Goal: Task Accomplishment & Management: Manage account settings

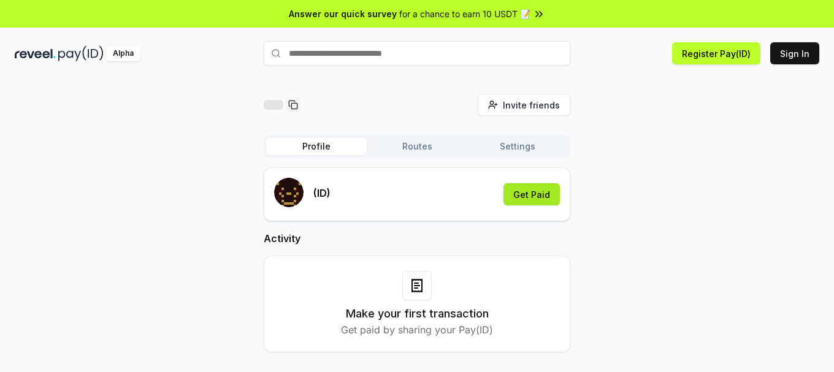
click at [545, 191] on button "Get Paid" at bounding box center [531, 194] width 56 height 22
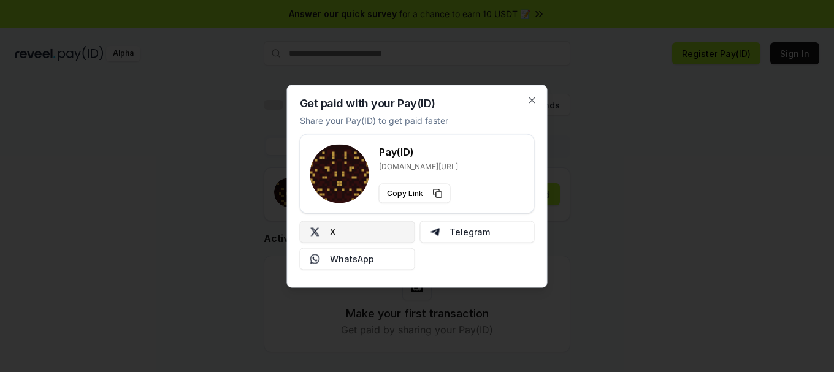
click at [367, 239] on button "X" at bounding box center [357, 232] width 115 height 22
drag, startPoint x: 732, startPoint y: 151, endPoint x: 679, endPoint y: 218, distance: 86.0
click at [722, 152] on div at bounding box center [417, 186] width 834 height 372
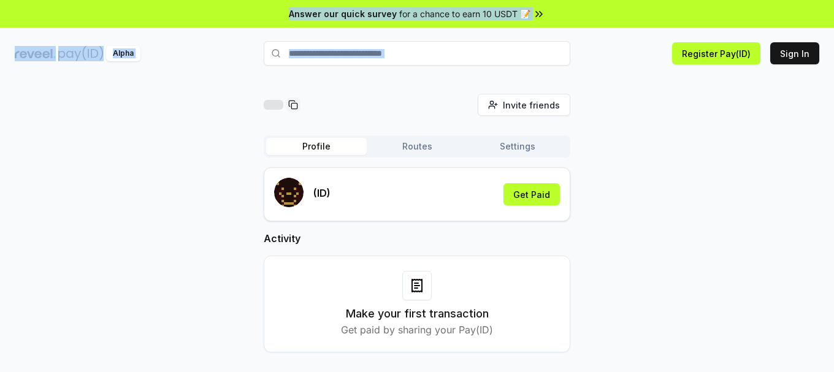
drag, startPoint x: 578, startPoint y: 39, endPoint x: 291, endPoint y: 15, distance: 288.0
click at [291, 15] on div "Answer our quick survey for a chance to earn 10 USDT 📝 Alpha Register Pay(ID) S…" at bounding box center [417, 203] width 834 height 407
click at [648, 99] on div "Invite friends Invite Profile Routes Settings (ID) Get Paid Activity Make your …" at bounding box center [417, 233] width 805 height 278
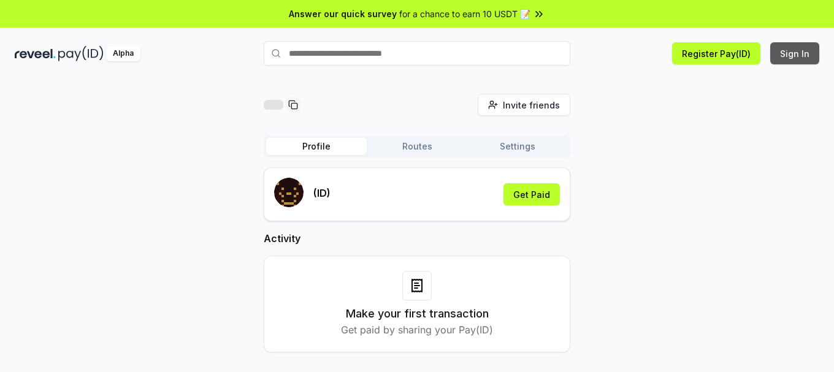
click at [782, 57] on button "Sign In" at bounding box center [794, 53] width 49 height 22
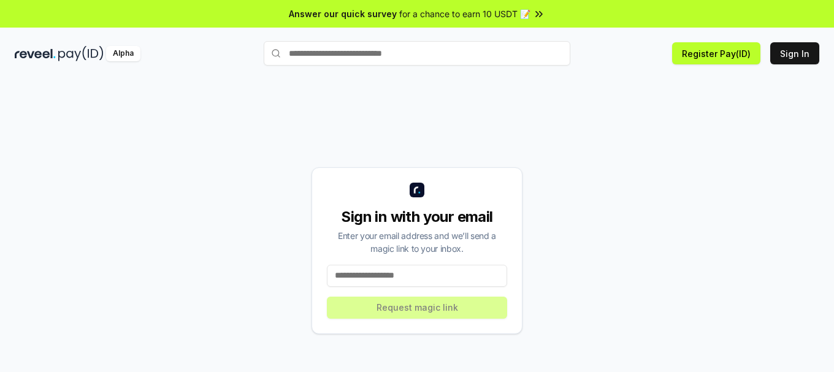
click at [473, 277] on input at bounding box center [417, 276] width 180 height 22
click at [438, 274] on input at bounding box center [417, 276] width 180 height 22
click at [396, 270] on input at bounding box center [417, 276] width 180 height 22
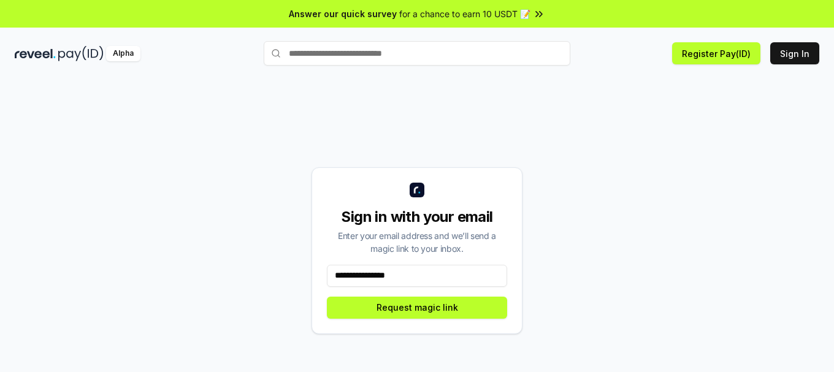
type input "**********"
click at [435, 329] on div "**********" at bounding box center [417, 250] width 211 height 167
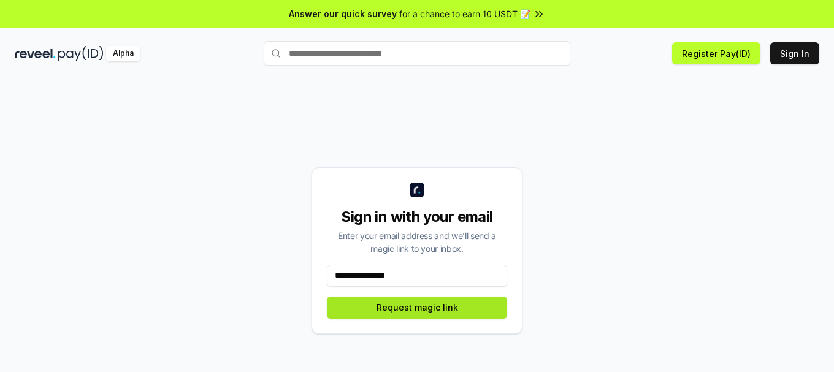
click at [459, 316] on button "Request magic link" at bounding box center [417, 308] width 180 height 22
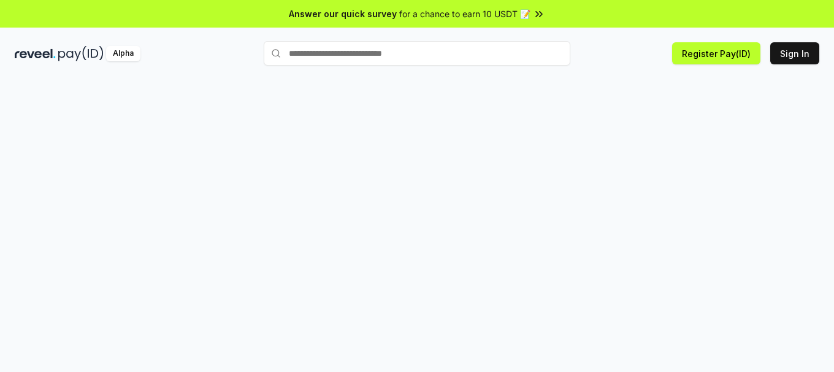
click at [362, 94] on div at bounding box center [417, 238] width 834 height 338
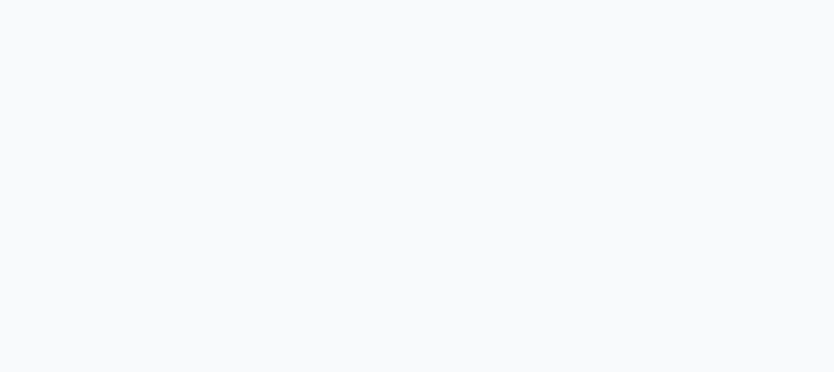
click at [372, 107] on body at bounding box center [417, 186] width 834 height 372
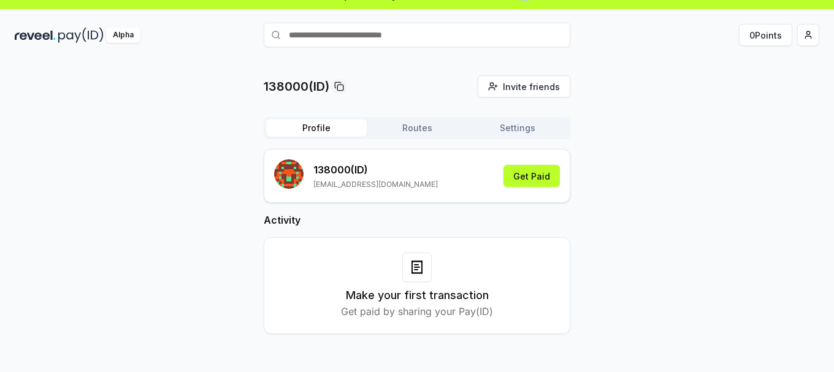
scroll to position [35, 0]
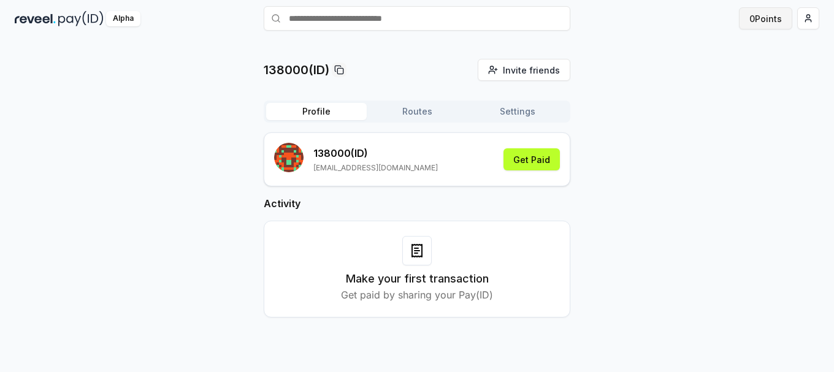
click at [765, 21] on button "0 Points" at bounding box center [765, 18] width 53 height 22
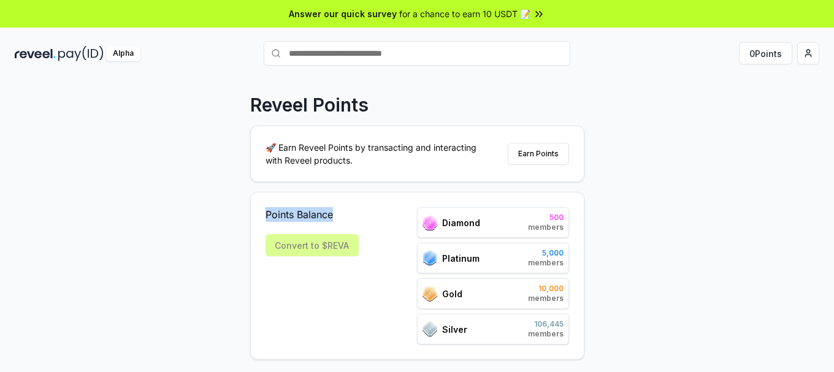
drag, startPoint x: 337, startPoint y: 210, endPoint x: 345, endPoint y: 210, distance: 8.6
click at [345, 210] on span "Points Balance" at bounding box center [312, 214] width 93 height 15
click at [339, 213] on span "Points Balance" at bounding box center [312, 214] width 93 height 15
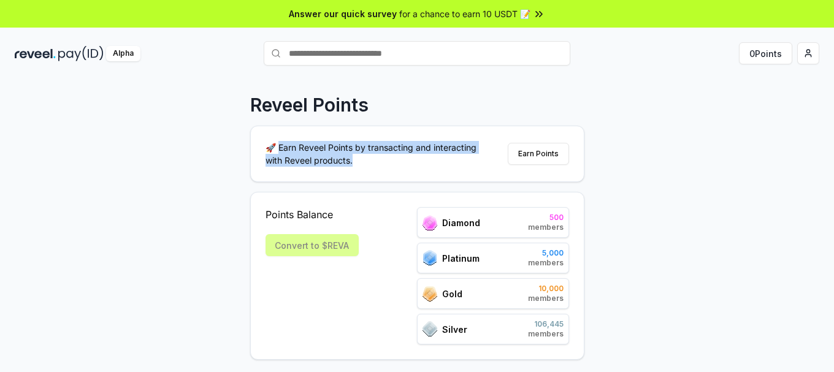
drag, startPoint x: 281, startPoint y: 144, endPoint x: 369, endPoint y: 170, distance: 92.0
click at [369, 170] on div "🚀 Earn Reveel Points by transacting and interacting with Reveel products. Earn …" at bounding box center [417, 153] width 333 height 55
click at [326, 152] on p "🚀 Earn Reveel Points by transacting and interacting with Reveel products." at bounding box center [376, 154] width 221 height 26
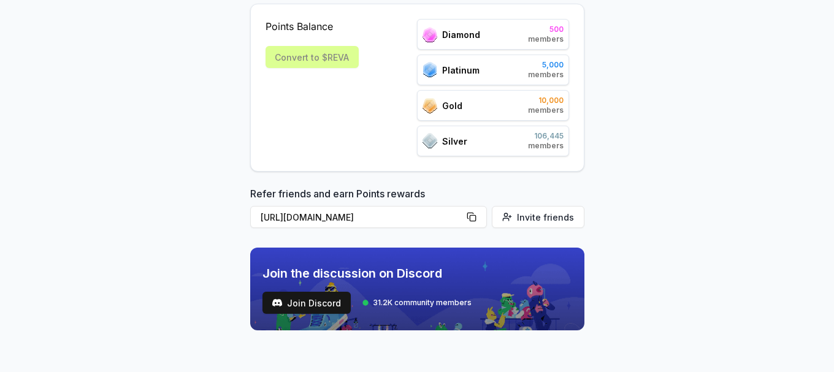
scroll to position [201, 0]
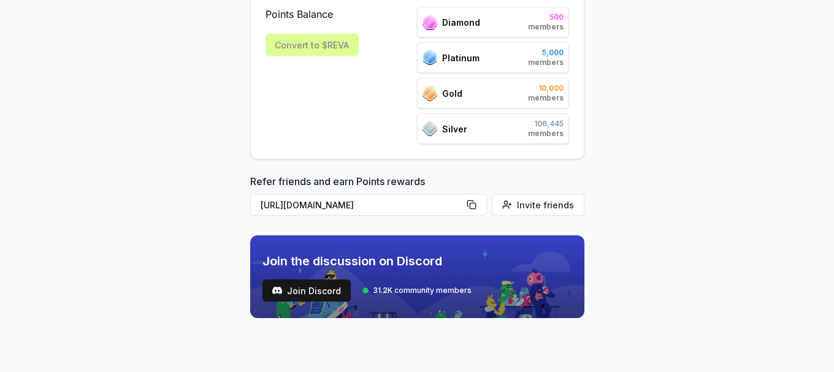
drag, startPoint x: 223, startPoint y: 264, endPoint x: 599, endPoint y: 293, distance: 377.6
click at [591, 294] on body "Answer our quick survey for a chance to earn 10 USDT 📝 Alpha 0 Points Reveel Po…" at bounding box center [417, 186] width 834 height 372
click at [613, 293] on body "Answer our quick survey for a chance to earn 10 USDT 📝 Alpha 0 Points Reveel Po…" at bounding box center [417, 186] width 834 height 372
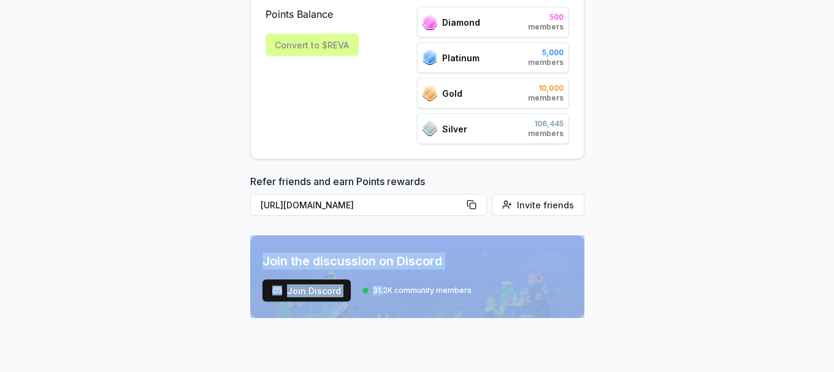
drag, startPoint x: 382, startPoint y: 291, endPoint x: 470, endPoint y: 289, distance: 87.7
click at [470, 289] on div "Join the discussion on Discord Join Discord 31.2K community members" at bounding box center [417, 276] width 334 height 83
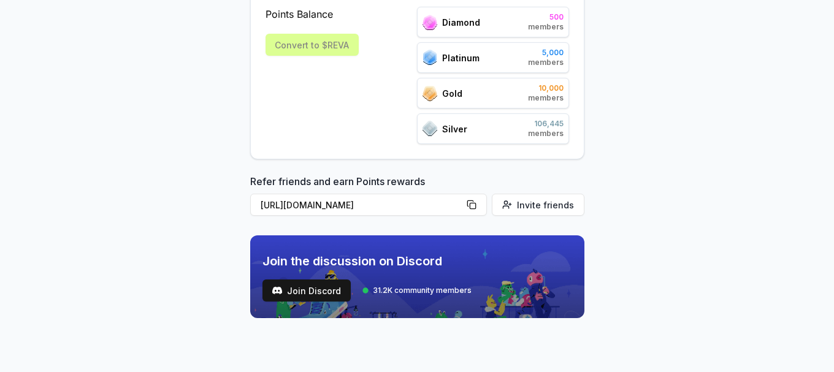
click at [443, 285] on div "Join Discord 31.2K community members" at bounding box center [366, 291] width 209 height 22
click at [392, 296] on div "Join Discord 31.2K community members" at bounding box center [366, 291] width 209 height 22
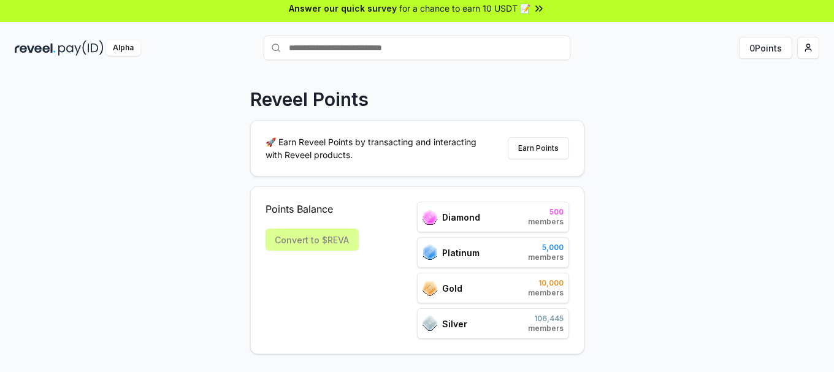
scroll to position [0, 0]
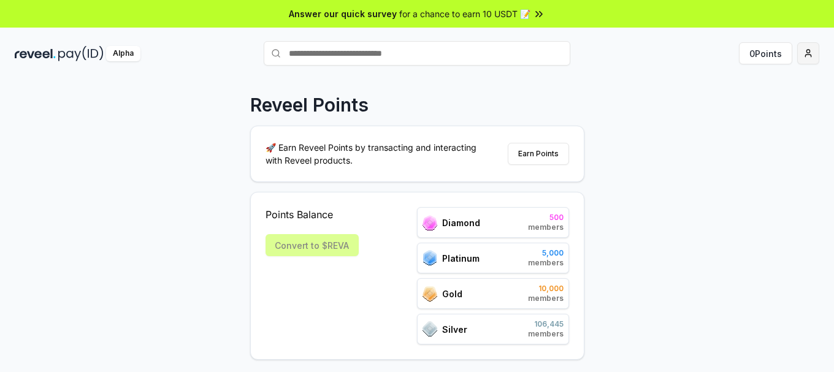
click at [804, 56] on html "Answer our quick survey for a chance to earn 10 USDT 📝 Alpha 0 Points Reveel Po…" at bounding box center [417, 186] width 834 height 372
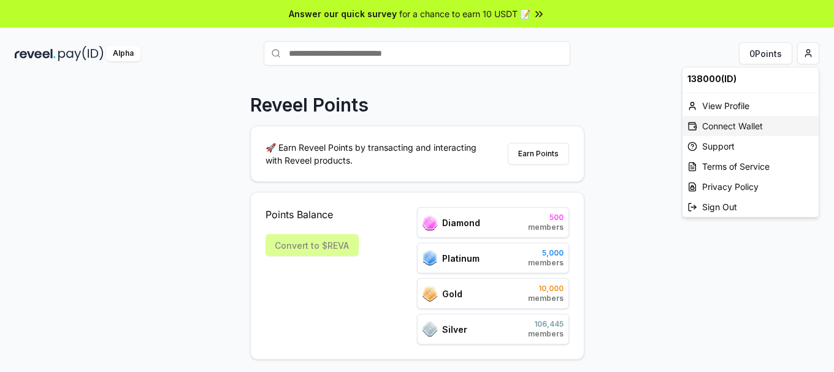
click at [757, 124] on div "Connect Wallet" at bounding box center [751, 126] width 136 height 20
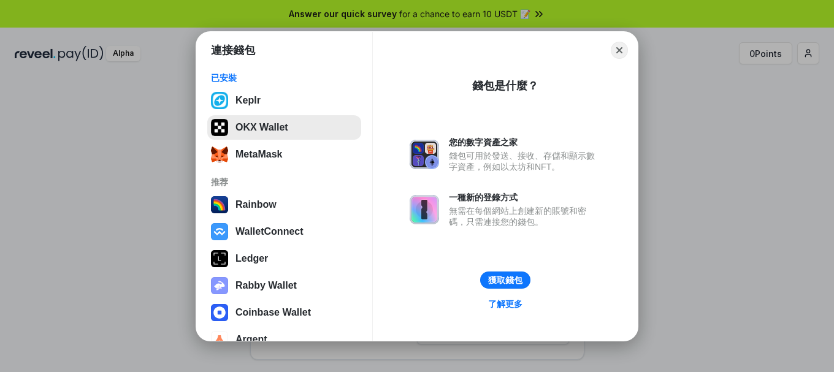
click at [281, 131] on button "OKX Wallet" at bounding box center [284, 127] width 154 height 25
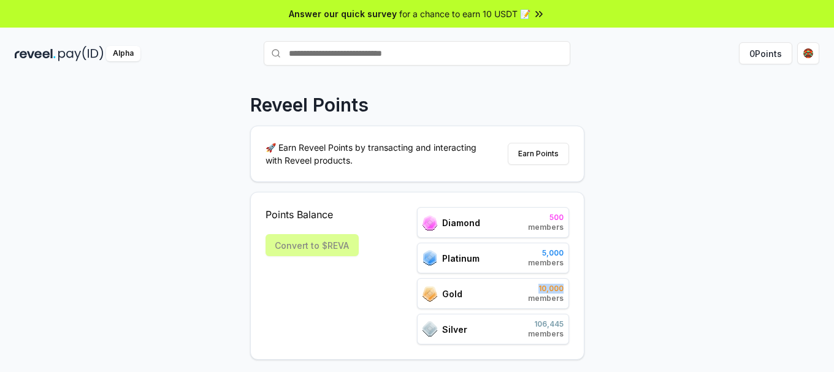
drag, startPoint x: 526, startPoint y: 293, endPoint x: 564, endPoint y: 293, distance: 37.4
click at [564, 293] on div "Gold 10,000 members" at bounding box center [493, 293] width 152 height 31
click at [335, 247] on div "Convert to $REVA" at bounding box center [312, 245] width 93 height 22
click at [522, 148] on button "Earn Points" at bounding box center [538, 154] width 61 height 22
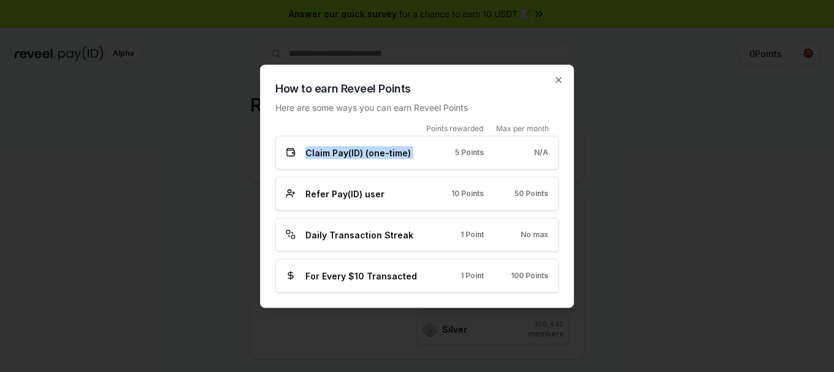
drag, startPoint x: 302, startPoint y: 154, endPoint x: 443, endPoint y: 149, distance: 140.5
click at [443, 149] on div "Claim Pay(ID) (one-time) 5 Points N/A" at bounding box center [417, 152] width 262 height 13
click at [443, 149] on div "5 Points" at bounding box center [461, 153] width 45 height 10
click at [538, 150] on span "N/A" at bounding box center [541, 153] width 14 height 10
drag, startPoint x: 532, startPoint y: 151, endPoint x: 548, endPoint y: 154, distance: 16.1
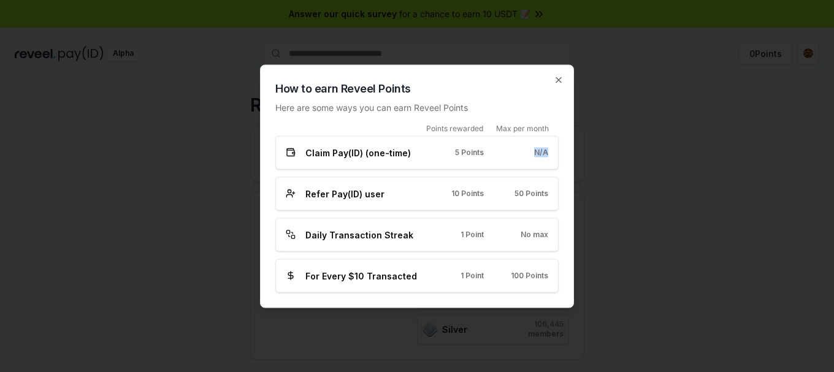
click at [548, 154] on div "Claim Pay(ID) (one-time) 5 Points N/A" at bounding box center [416, 153] width 283 height 34
click at [466, 155] on span "5 Points" at bounding box center [469, 153] width 29 height 10
drag, startPoint x: 303, startPoint y: 191, endPoint x: 397, endPoint y: 196, distance: 94.6
click at [397, 196] on div "Refer Pay(ID) user" at bounding box center [353, 193] width 134 height 13
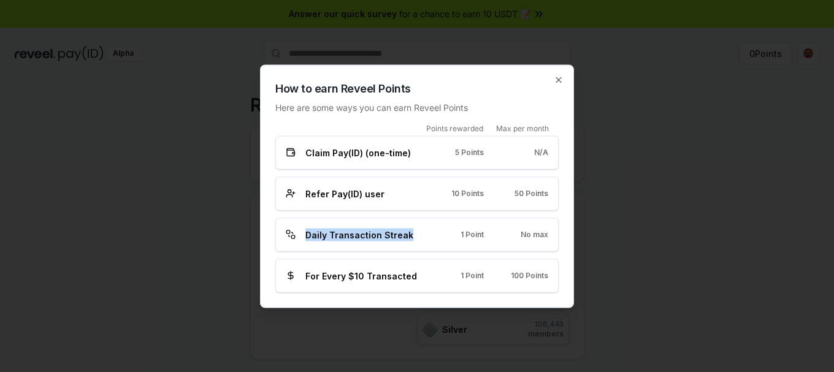
drag, startPoint x: 308, startPoint y: 236, endPoint x: 415, endPoint y: 238, distance: 106.1
click at [415, 238] on div "Daily Transaction Streak" at bounding box center [353, 234] width 134 height 13
click at [392, 234] on span "Daily Transaction Streak" at bounding box center [359, 234] width 108 height 13
drag, startPoint x: 439, startPoint y: 235, endPoint x: 531, endPoint y: 233, distance: 92.0
click at [531, 233] on div "Daily Transaction Streak 1 Point No max" at bounding box center [417, 234] width 262 height 13
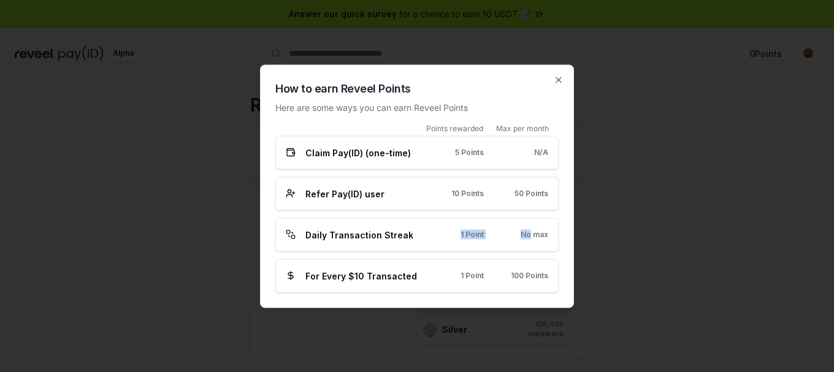
click at [531, 233] on span "No max" at bounding box center [535, 235] width 28 height 10
drag, startPoint x: 516, startPoint y: 232, endPoint x: 548, endPoint y: 235, distance: 32.0
click at [548, 235] on div "Daily Transaction Streak 1 Point No max" at bounding box center [416, 235] width 283 height 34
click at [540, 234] on span "No max" at bounding box center [535, 235] width 28 height 10
drag, startPoint x: 304, startPoint y: 275, endPoint x: 441, endPoint y: 277, distance: 136.8
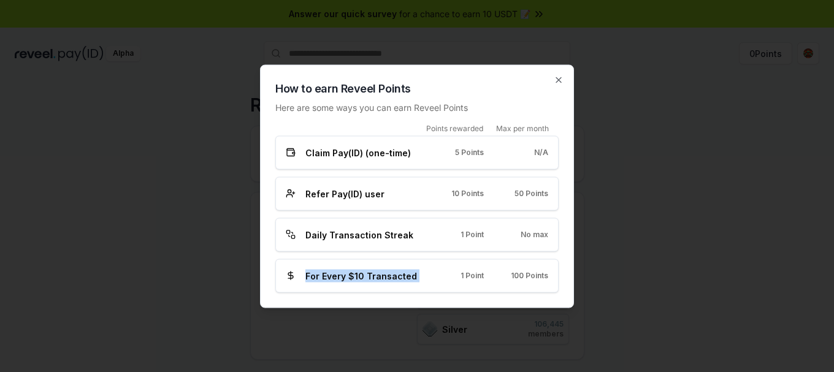
click at [441, 277] on div "For Every $10 Transacted 1 Point 100 Points" at bounding box center [417, 275] width 262 height 13
click at [430, 275] on div "For Every $10 Transacted 1 Point 100 Points" at bounding box center [417, 275] width 262 height 13
drag, startPoint x: 443, startPoint y: 276, endPoint x: 554, endPoint y: 273, distance: 111.6
click at [554, 273] on div "For Every $10 Transacted 1 Point 100 Points" at bounding box center [416, 276] width 283 height 34
click at [534, 275] on span "100 Points" at bounding box center [529, 276] width 37 height 10
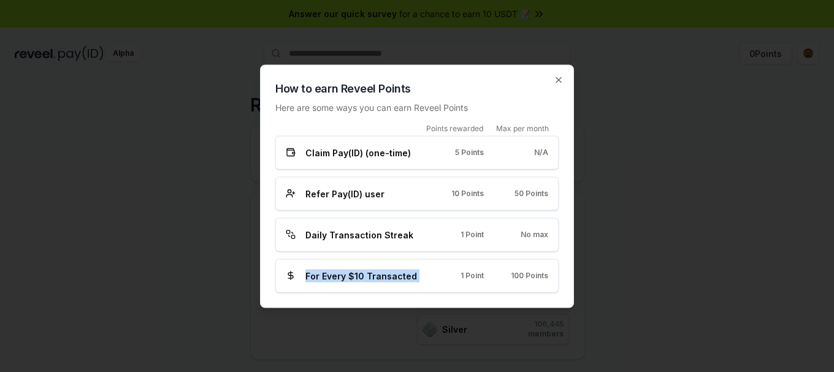
drag, startPoint x: 427, startPoint y: 281, endPoint x: 296, endPoint y: 282, distance: 131.2
click at [296, 282] on div "For Every $10 Transacted 1 Point 100 Points" at bounding box center [416, 276] width 283 height 34
click at [334, 281] on span "For Every $10 Transacted" at bounding box center [361, 275] width 112 height 13
drag, startPoint x: 470, startPoint y: 269, endPoint x: 546, endPoint y: 269, distance: 76.0
click at [546, 269] on div "For Every $10 Transacted 1 Point 100 Points" at bounding box center [416, 276] width 283 height 34
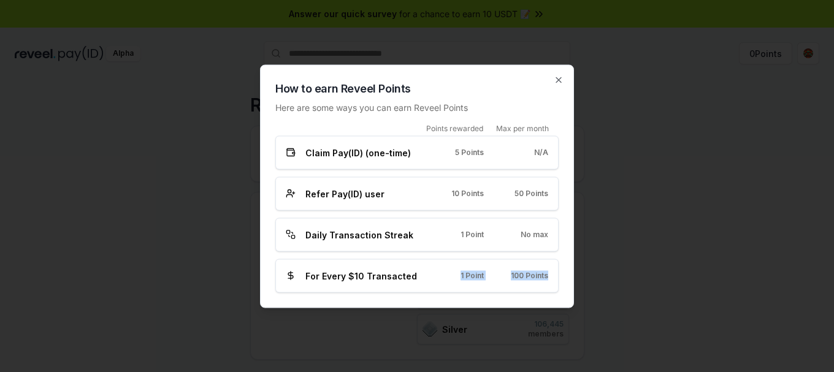
click at [546, 269] on div "For Every $10 Transacted 1 Point 100 Points" at bounding box center [416, 276] width 283 height 34
click at [557, 81] on icon "button" at bounding box center [558, 79] width 5 height 5
click at [659, 131] on div "Reveel Points 🚀 Earn Reveel Points by transacting and interacting with Reveel p…" at bounding box center [417, 238] width 834 height 338
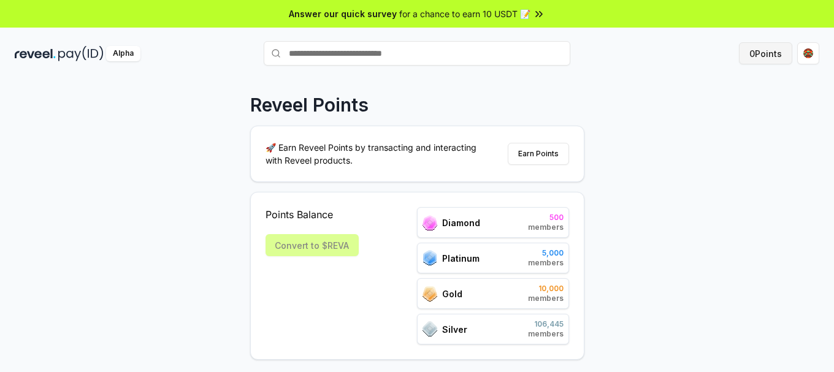
click at [768, 59] on button "0 Points" at bounding box center [765, 53] width 53 height 22
click at [77, 61] on div "Alpha 0 Points" at bounding box center [417, 53] width 834 height 32
click at [75, 60] on img at bounding box center [80, 53] width 45 height 15
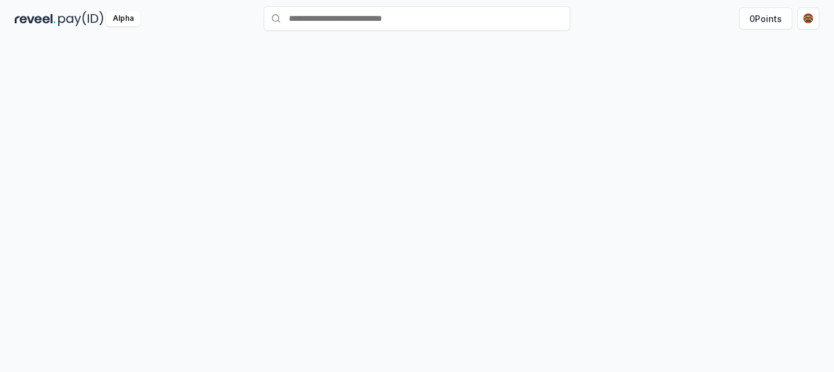
scroll to position [35, 0]
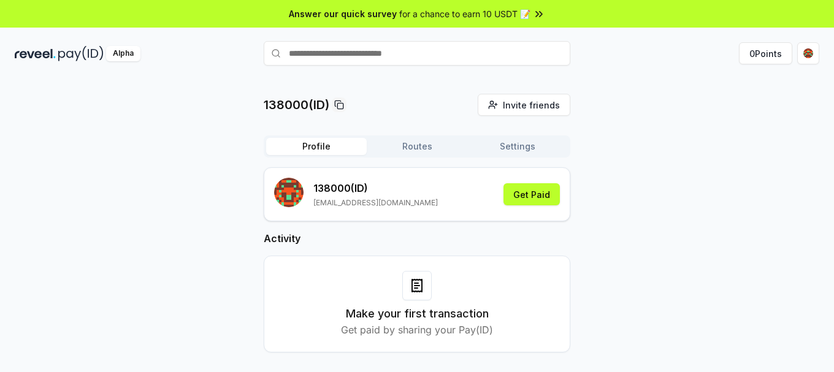
click at [640, 155] on div "138000(ID) Invite friends Invite Profile Routes Settings 138000 (ID) [EMAIL_ADD…" at bounding box center [417, 233] width 805 height 278
drag, startPoint x: 336, startPoint y: 203, endPoint x: 413, endPoint y: 200, distance: 76.7
click at [413, 200] on div "138000 (ID) [EMAIL_ADDRESS][DOMAIN_NAME] Get Paid" at bounding box center [417, 194] width 286 height 33
drag, startPoint x: 494, startPoint y: 186, endPoint x: 566, endPoint y: 186, distance: 71.7
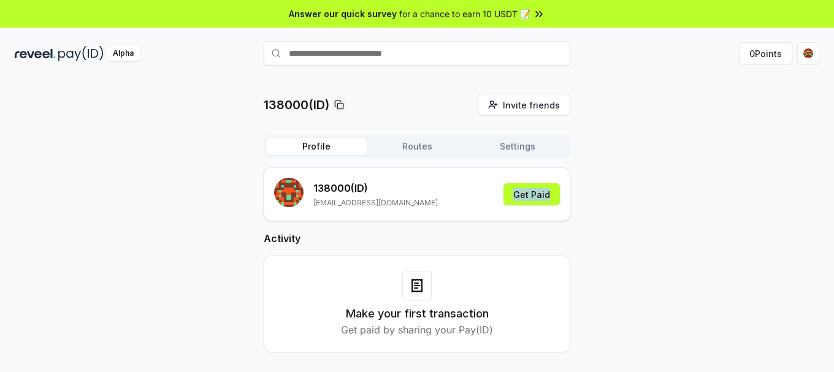
click at [566, 186] on div "138000 (ID) [EMAIL_ADDRESS][DOMAIN_NAME] Get Paid" at bounding box center [417, 194] width 307 height 54
click at [587, 196] on div "138000(ID) Invite friends Invite Profile Routes Settings 138000 (ID) [EMAIL_ADD…" at bounding box center [417, 233] width 805 height 278
click at [427, 153] on button "Routes" at bounding box center [417, 146] width 101 height 17
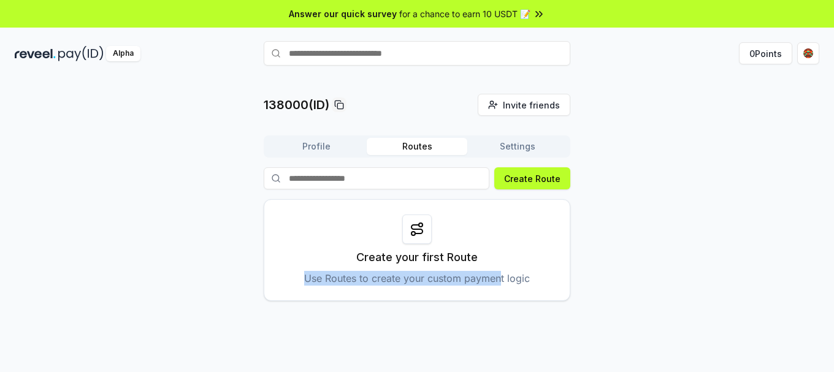
drag, startPoint x: 435, startPoint y: 241, endPoint x: 501, endPoint y: 248, distance: 66.6
click at [501, 248] on div "138000(ID) Invite friends Invite Profile Routes Settings Create Route Create yo…" at bounding box center [417, 197] width 805 height 207
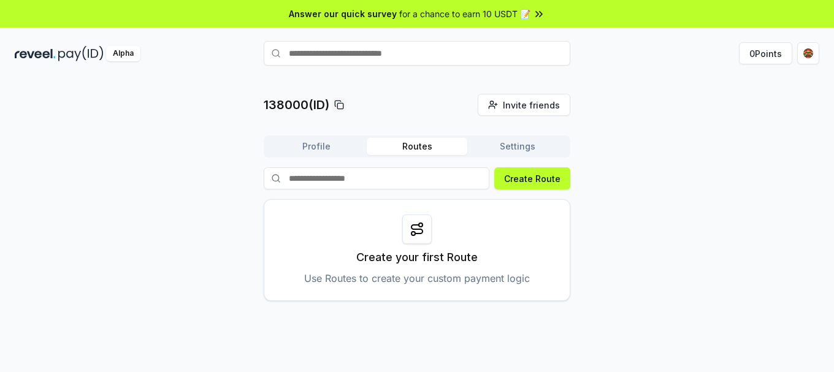
click at [539, 212] on div "Create your first Route Use Routes to create your custom payment logic" at bounding box center [417, 250] width 307 height 102
click at [535, 143] on button "Settings" at bounding box center [517, 146] width 101 height 17
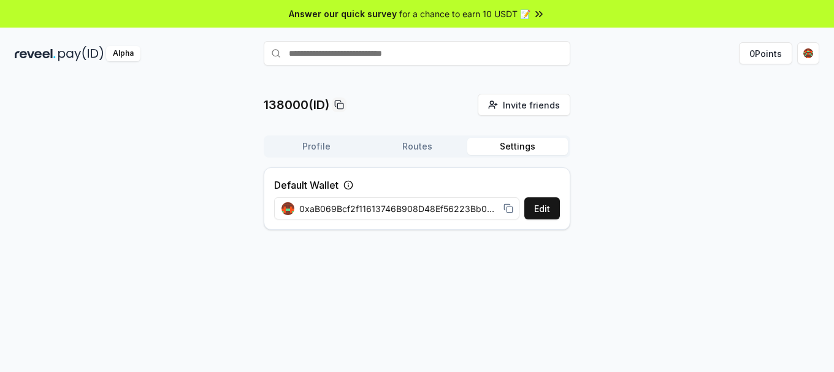
drag, startPoint x: 475, startPoint y: 214, endPoint x: 475, endPoint y: 203, distance: 11.1
click at [475, 204] on span "0xaB069Bcf2f11613746B908D48Ef56223Bb0dEb59" at bounding box center [398, 208] width 199 height 13
drag, startPoint x: 475, startPoint y: 206, endPoint x: 519, endPoint y: 218, distance: 45.2
click at [519, 218] on div "0xaB069Bcf2f11613746B908D48Ef56223Bb0dEb59" at bounding box center [397, 209] width 247 height 28
click at [505, 258] on div "138000(ID) Invite friends Invite Profile Routes Settings Default Wallet Edit 0x…" at bounding box center [417, 238] width 834 height 338
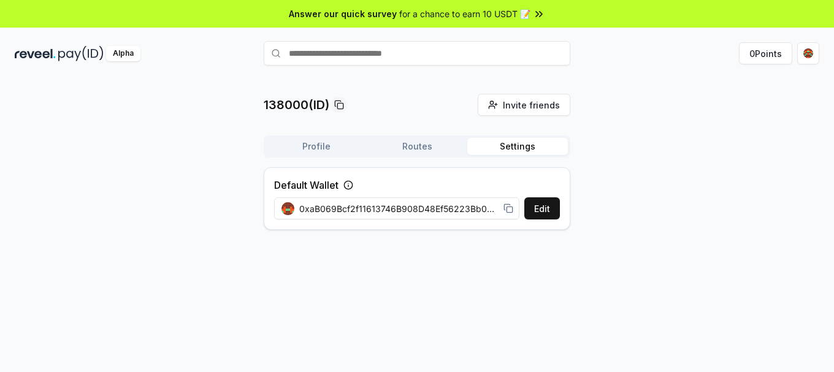
click at [633, 228] on div "138000(ID) Invite friends Invite Profile Routes Settings Default Wallet Edit 0x…" at bounding box center [417, 167] width 805 height 146
click at [540, 207] on button "Edit" at bounding box center [542, 208] width 36 height 22
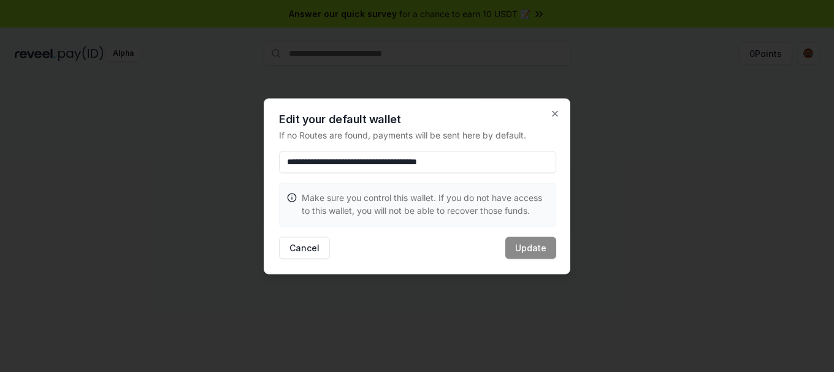
click at [510, 166] on input "**********" at bounding box center [417, 162] width 277 height 22
drag, startPoint x: 508, startPoint y: 166, endPoint x: 277, endPoint y: 174, distance: 231.9
click at [277, 174] on div "**********" at bounding box center [417, 186] width 307 height 176
click at [554, 107] on div "**********" at bounding box center [417, 186] width 307 height 176
click at [554, 109] on icon "button" at bounding box center [555, 114] width 10 height 10
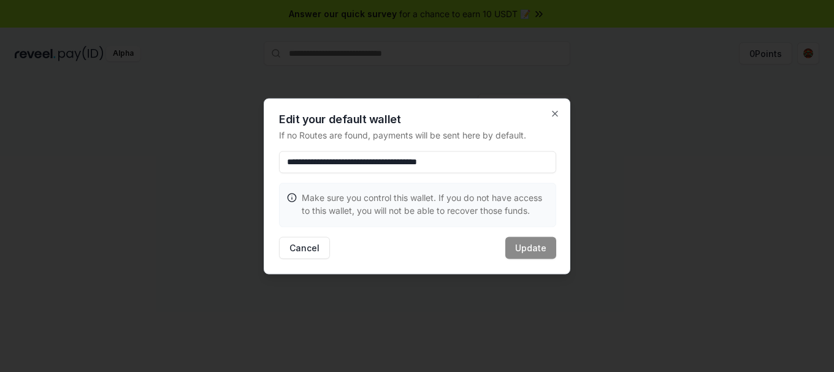
click at [599, 139] on div "138000(ID) Invite friends Invite Profile Routes Settings Default Wallet Edit 0x…" at bounding box center [417, 167] width 805 height 146
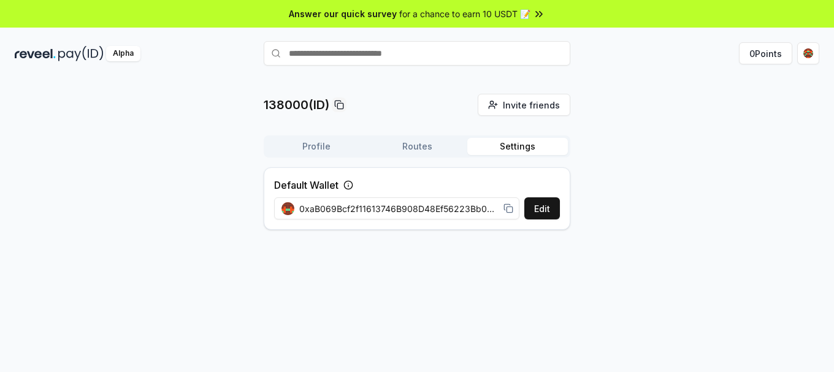
click at [405, 153] on button "Routes" at bounding box center [417, 146] width 101 height 17
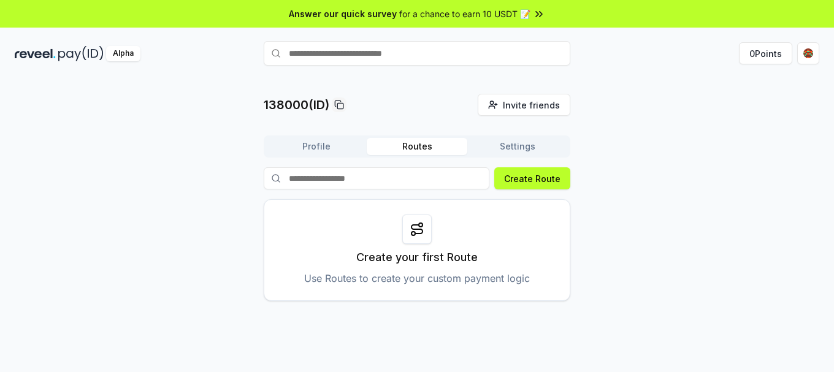
click at [336, 142] on button "Profile" at bounding box center [316, 146] width 101 height 17
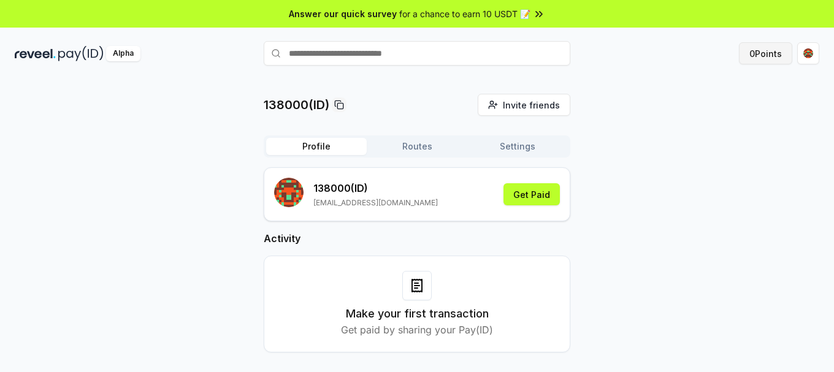
click at [762, 62] on button "0 Points" at bounding box center [765, 53] width 53 height 22
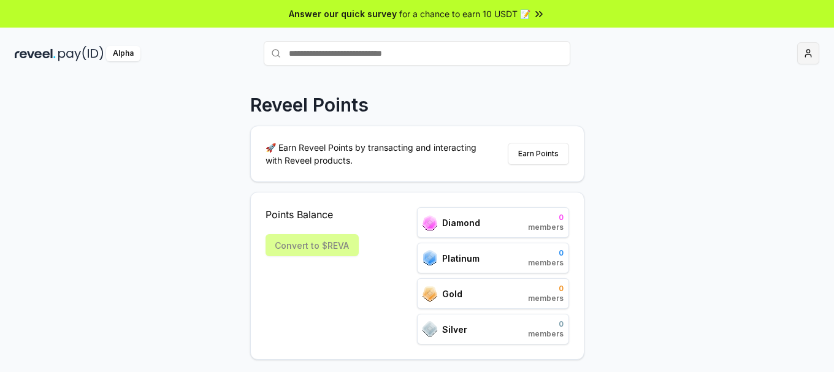
click at [800, 53] on html "Answer our quick survey for a chance to earn 10 USDT 📝 Alpha Reveel Points 🚀 Ea…" at bounding box center [417, 186] width 834 height 372
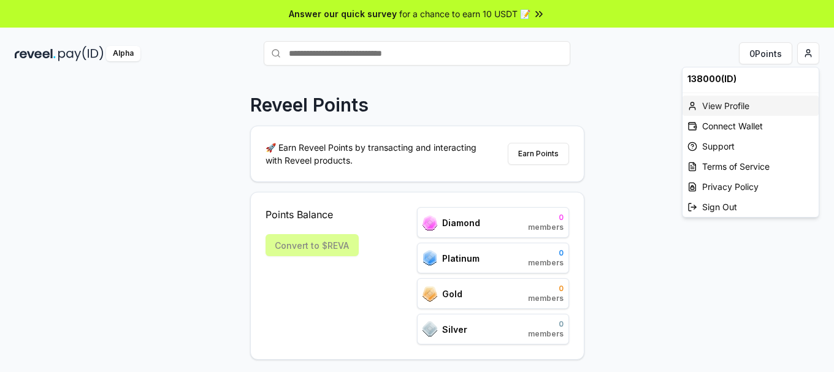
click at [735, 109] on div "View Profile" at bounding box center [751, 106] width 136 height 20
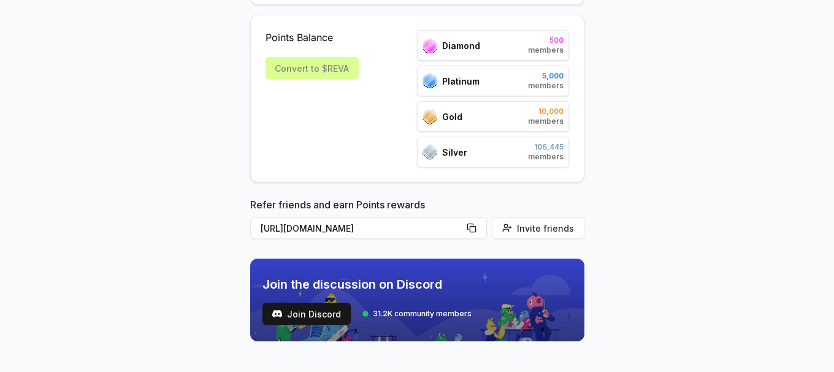
scroll to position [201, 0]
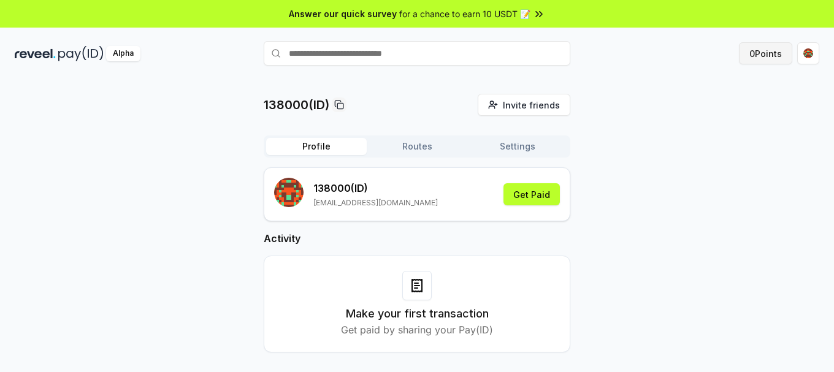
click at [776, 50] on button "0 Points" at bounding box center [765, 53] width 53 height 22
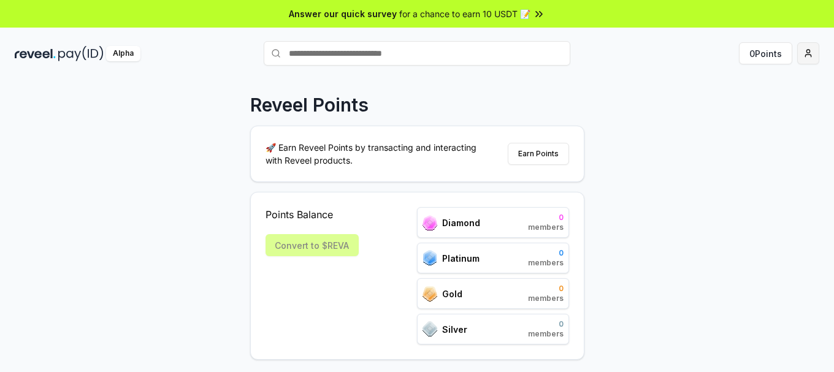
click at [801, 53] on html "Answer our quick survey for a chance to earn 10 USDT 📝 Alpha 0 Points Reveel Po…" at bounding box center [417, 186] width 834 height 372
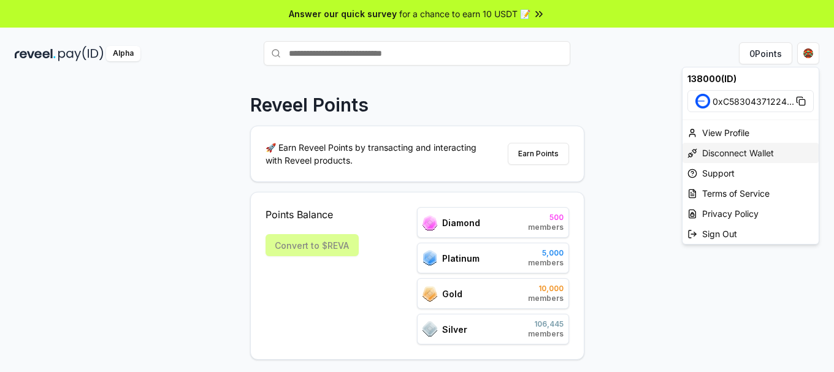
click at [741, 152] on div "Disconnect Wallet" at bounding box center [751, 153] width 136 height 20
click at [808, 53] on html "Answer our quick survey for a chance to earn 10 USDT 📝 Alpha 0 Points Reveel Po…" at bounding box center [417, 186] width 834 height 372
click at [643, 187] on html "Answer our quick survey for a chance to earn 10 USDT 📝 Alpha 0 Points Reveel Po…" at bounding box center [417, 186] width 834 height 372
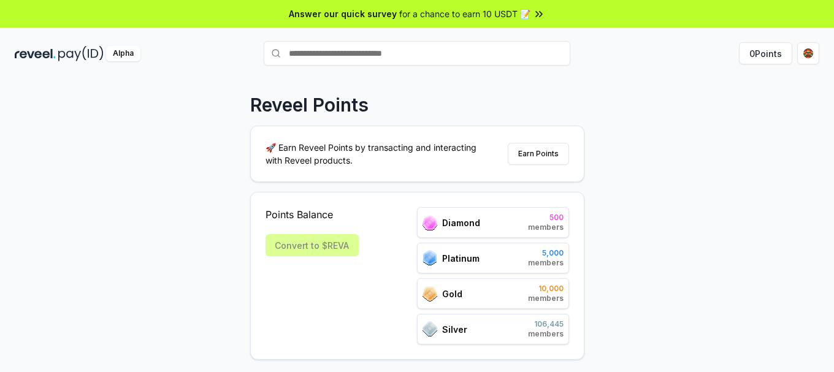
click at [318, 248] on div "Convert to $REVA" at bounding box center [312, 245] width 93 height 22
drag, startPoint x: 351, startPoint y: 248, endPoint x: 249, endPoint y: 197, distance: 113.8
click at [249, 197] on div "Reveel Points 🚀 Earn Reveel Points by transacting and interacting with Reveel p…" at bounding box center [417, 238] width 834 height 338
click at [299, 222] on div "Points Balance" at bounding box center [312, 215] width 93 height 17
drag, startPoint x: 350, startPoint y: 248, endPoint x: 261, endPoint y: 239, distance: 88.7
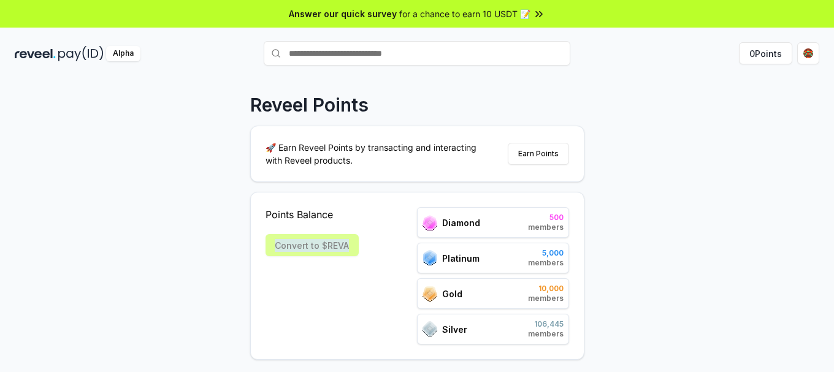
click at [261, 239] on div "Points Balance Convert to $REVA Diamond 500 members Platinum 5,000 members Gold…" at bounding box center [417, 276] width 334 height 168
click at [323, 263] on div "Points Balance Convert to $REVA" at bounding box center [312, 275] width 93 height 137
drag, startPoint x: 348, startPoint y: 218, endPoint x: 279, endPoint y: 210, distance: 69.2
click at [279, 210] on span "Points Balance" at bounding box center [312, 214] width 93 height 15
click at [428, 227] on img at bounding box center [430, 222] width 15 height 15
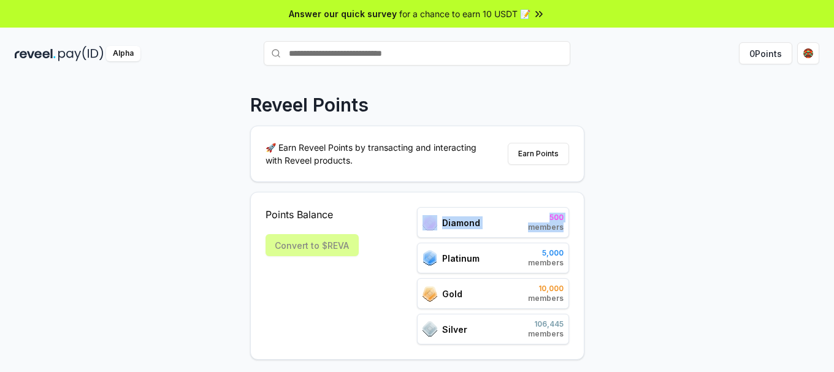
drag, startPoint x: 438, startPoint y: 226, endPoint x: 573, endPoint y: 229, distance: 134.9
click at [573, 229] on div "Points Balance Convert to $REVA Diamond 500 members Platinum 5,000 members Gold…" at bounding box center [417, 276] width 334 height 168
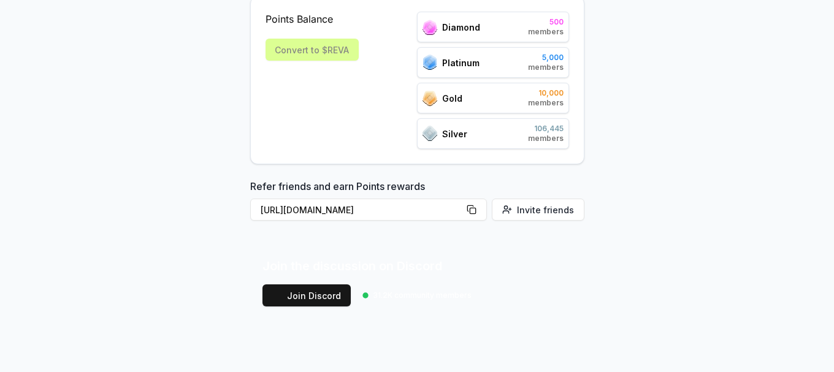
scroll to position [201, 0]
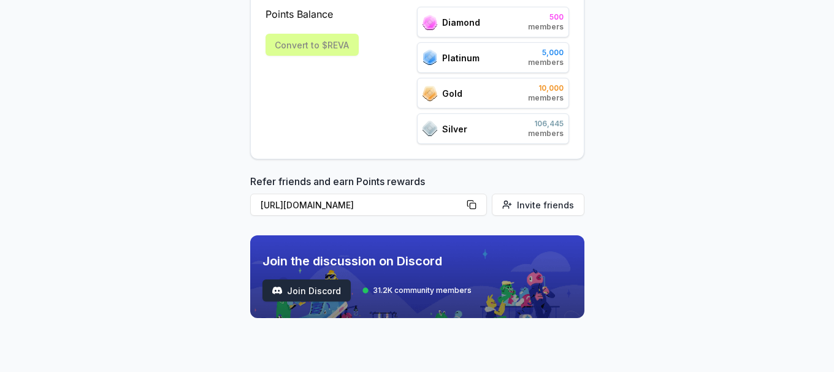
click at [332, 289] on span "Join Discord" at bounding box center [314, 291] width 54 height 13
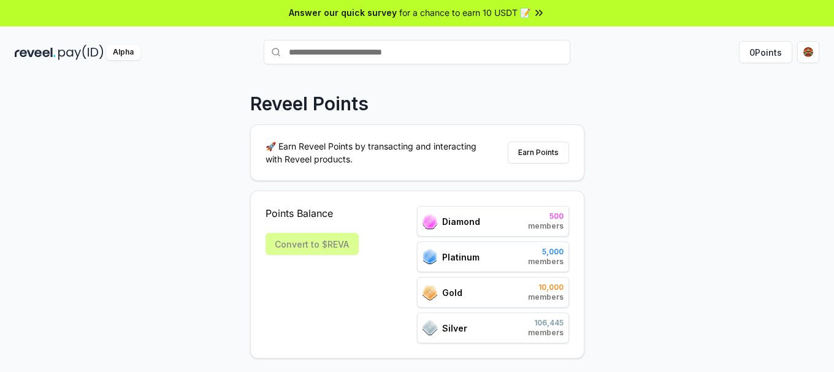
scroll to position [0, 0]
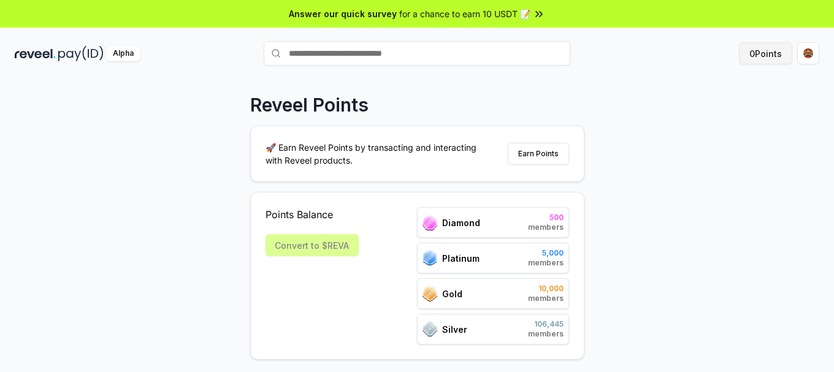
click at [777, 52] on button "0 Points" at bounding box center [765, 53] width 53 height 22
click at [808, 55] on html "Answer our quick survey for a chance to earn 10 USDT 📝 Alpha 0 Points Reveel Po…" at bounding box center [417, 186] width 834 height 372
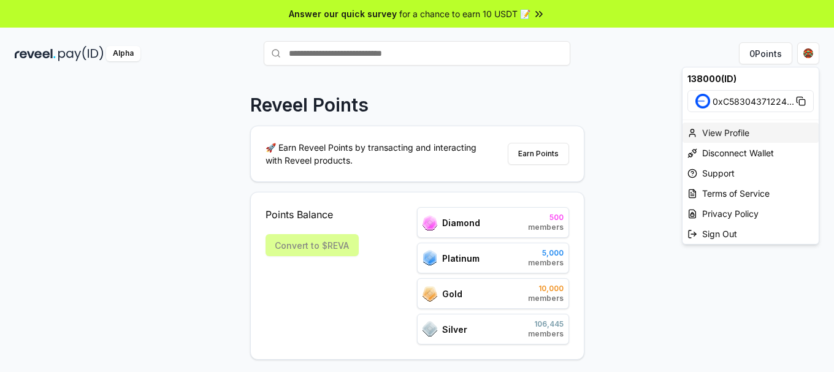
click at [748, 136] on div "View Profile" at bounding box center [751, 133] width 136 height 20
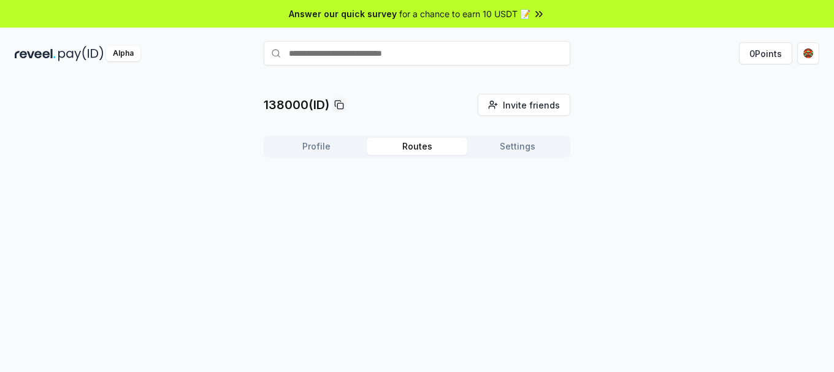
click at [427, 145] on button "Routes" at bounding box center [417, 146] width 101 height 17
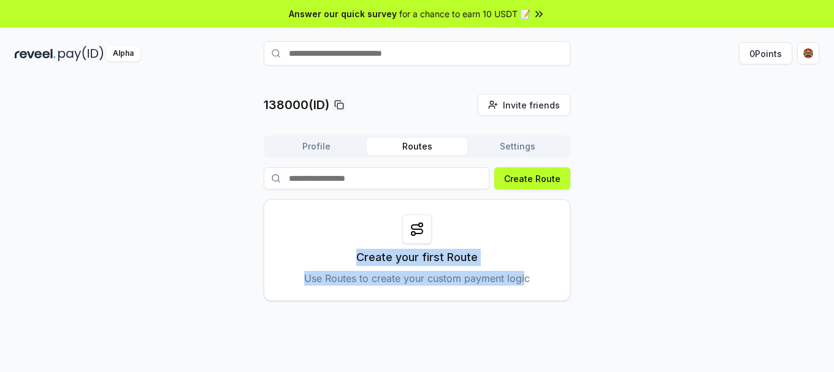
drag, startPoint x: 345, startPoint y: 251, endPoint x: 525, endPoint y: 280, distance: 182.0
click at [525, 280] on div "Create your first Route Use Routes to create your custom payment logic" at bounding box center [417, 250] width 307 height 102
click at [449, 254] on p "Create your first Route" at bounding box center [416, 257] width 121 height 17
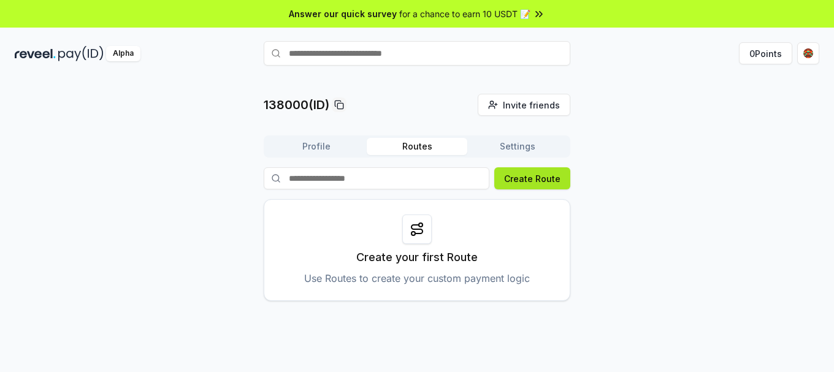
click at [530, 187] on button "Create Route" at bounding box center [532, 178] width 76 height 22
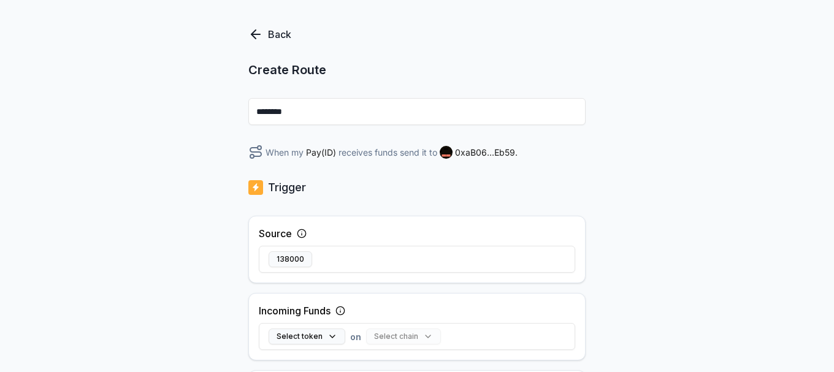
scroll to position [61, 0]
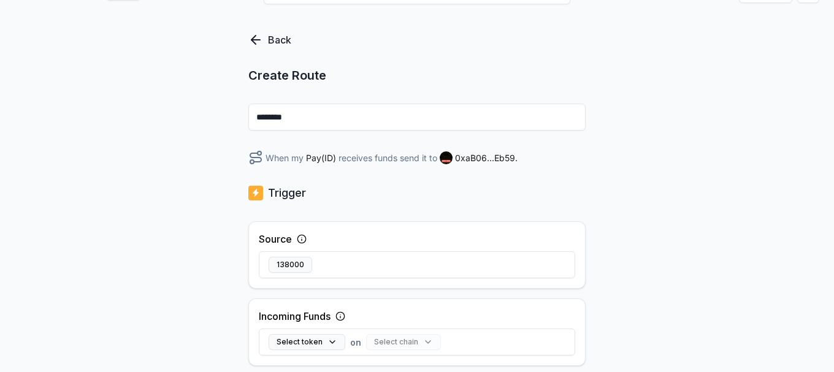
click at [280, 45] on p "Back" at bounding box center [279, 40] width 23 height 15
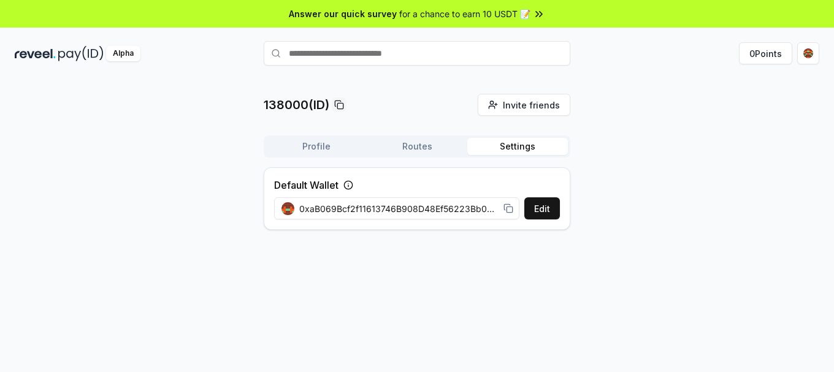
click at [513, 147] on button "Settings" at bounding box center [517, 146] width 101 height 17
click at [542, 205] on button "Edit" at bounding box center [542, 208] width 36 height 22
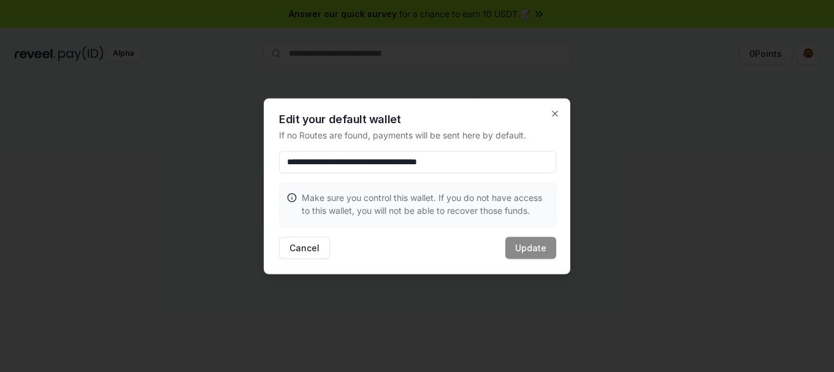
click at [560, 115] on div "**********" at bounding box center [417, 186] width 307 height 176
click at [609, 126] on div at bounding box center [417, 186] width 834 height 372
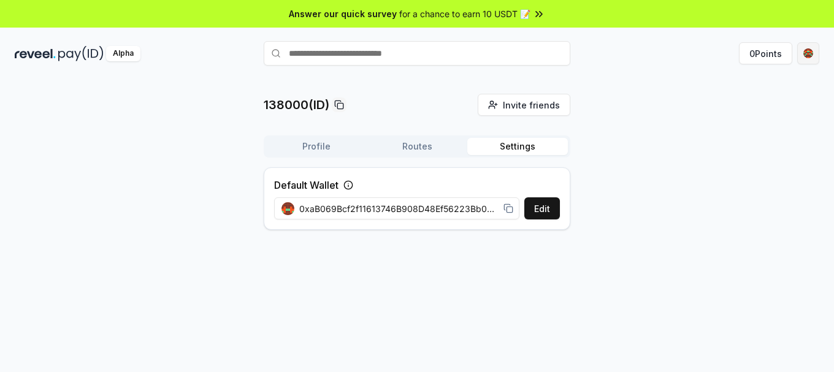
click at [817, 54] on html "Answer our quick survey for a chance to earn 10 USDT 📝 Alpha 0 Points 138000(ID…" at bounding box center [417, 186] width 834 height 372
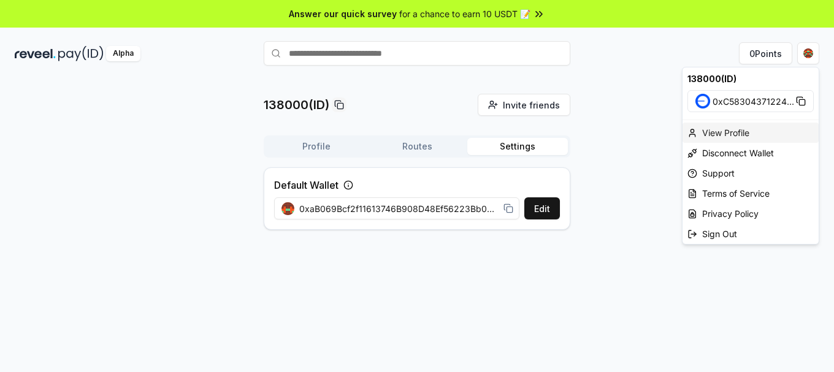
click at [761, 134] on div "View Profile" at bounding box center [751, 133] width 136 height 20
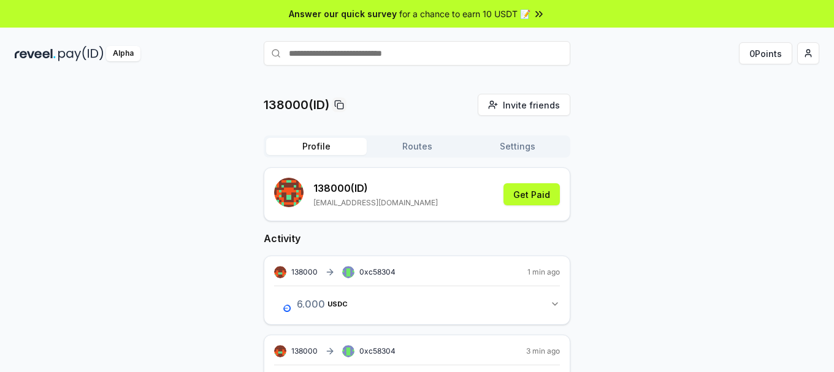
click at [317, 154] on button "Profile" at bounding box center [316, 146] width 101 height 17
click at [768, 56] on button "0 Points" at bounding box center [765, 53] width 53 height 22
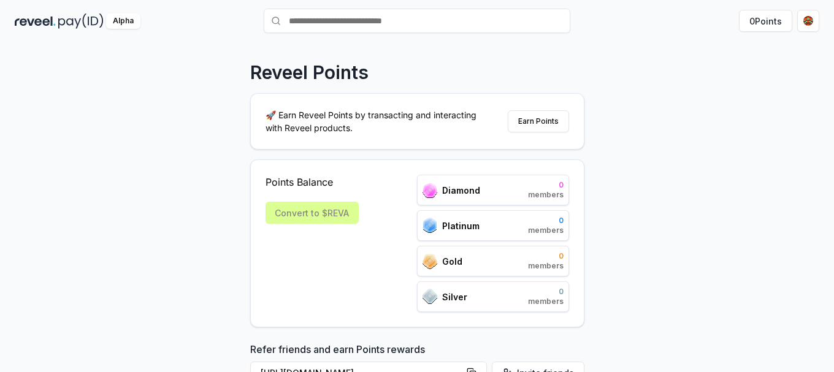
scroll to position [61, 0]
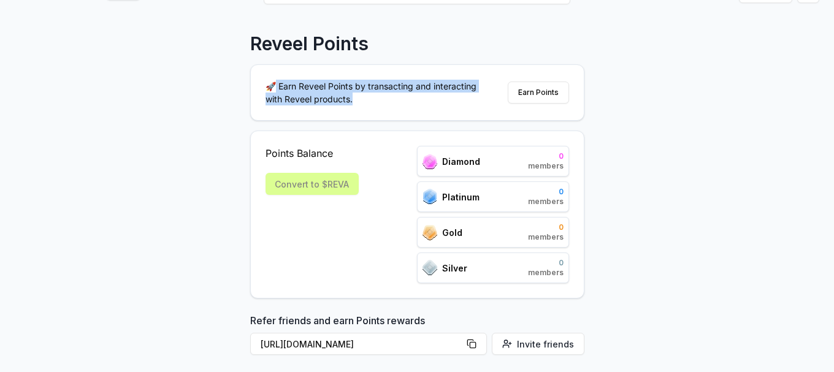
drag, startPoint x: 361, startPoint y: 105, endPoint x: 276, endPoint y: 86, distance: 87.3
click at [276, 86] on p "🚀 Earn Reveel Points by transacting and interacting with Reveel products." at bounding box center [376, 93] width 221 height 26
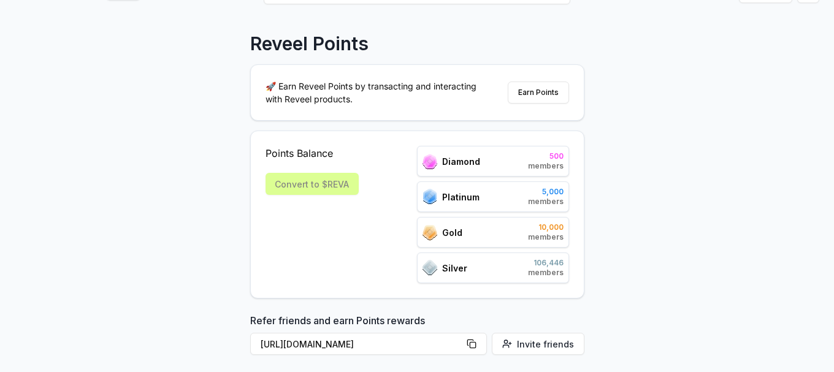
click at [211, 218] on div "Reveel Points 🚀 Earn Reveel Points by transacting and interacting with Reveel p…" at bounding box center [417, 177] width 834 height 338
drag, startPoint x: 257, startPoint y: 151, endPoint x: 343, endPoint y: 151, distance: 85.9
click at [343, 151] on div "Points Balance Convert to $REVA Diamond 500 members Platinum 5,000 members Gold…" at bounding box center [417, 215] width 334 height 168
click at [402, 149] on div "Points Balance Convert to $REVA Diamond 500 members Platinum 5,000 members Gold…" at bounding box center [418, 214] width 304 height 137
click at [440, 154] on div "Diamond" at bounding box center [452, 161] width 58 height 15
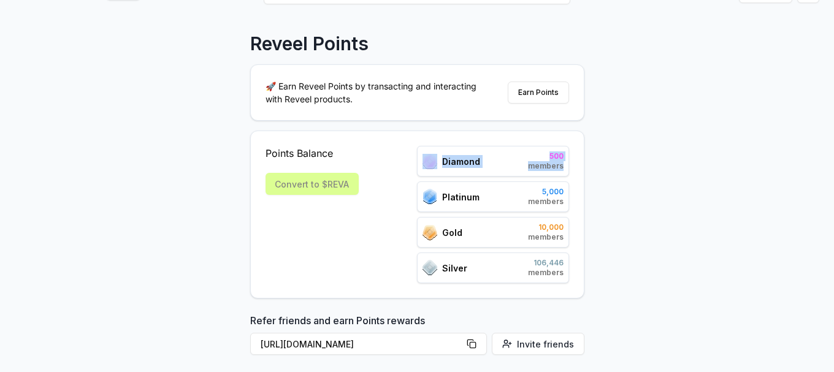
drag, startPoint x: 439, startPoint y: 165, endPoint x: 570, endPoint y: 166, distance: 130.6
click at [570, 166] on div "Points Balance Convert to $REVA Diamond 500 members Platinum 5,000 members Gold…" at bounding box center [417, 215] width 334 height 168
click at [632, 180] on div "Reveel Points 🚀 Earn Reveel Points by transacting and interacting with Reveel p…" at bounding box center [417, 177] width 834 height 338
drag, startPoint x: 522, startPoint y: 197, endPoint x: 567, endPoint y: 194, distance: 44.9
click at [567, 194] on div "Platinum 5,000 members" at bounding box center [493, 197] width 152 height 31
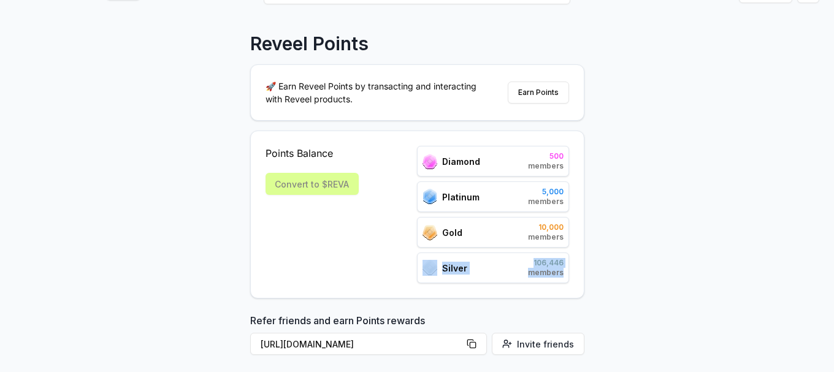
drag, startPoint x: 438, startPoint y: 271, endPoint x: 565, endPoint y: 270, distance: 126.3
click at [565, 270] on div "Silver 106,446 members" at bounding box center [493, 268] width 152 height 31
click at [464, 272] on span "Silver" at bounding box center [454, 268] width 25 height 13
drag, startPoint x: 473, startPoint y: 231, endPoint x: 442, endPoint y: 234, distance: 30.8
click at [442, 234] on div "Gold 10,000 members" at bounding box center [493, 232] width 152 height 31
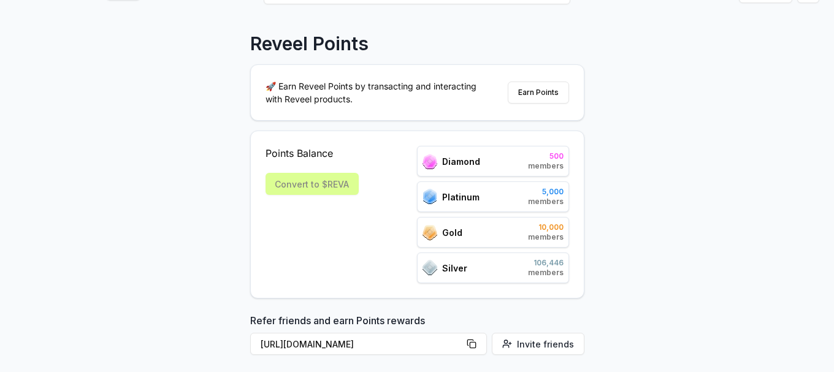
click at [551, 266] on span "106,446" at bounding box center [546, 263] width 36 height 10
drag, startPoint x: 538, startPoint y: 228, endPoint x: 560, endPoint y: 228, distance: 21.5
click at [560, 228] on span "10,000" at bounding box center [546, 228] width 36 height 10
click at [559, 196] on span "5,000" at bounding box center [546, 192] width 36 height 10
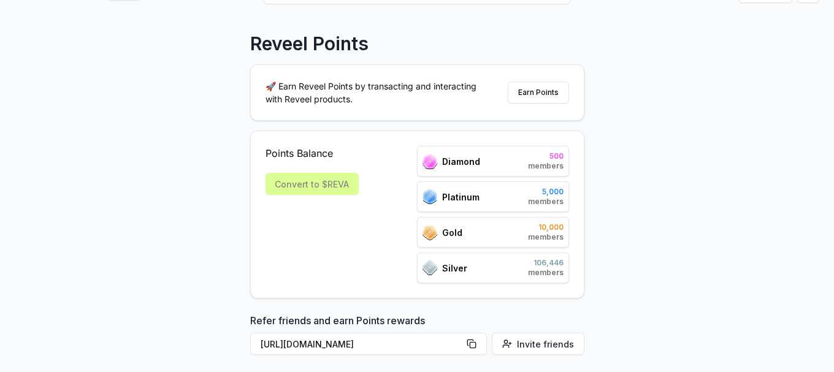
click at [554, 164] on span "members" at bounding box center [546, 166] width 36 height 10
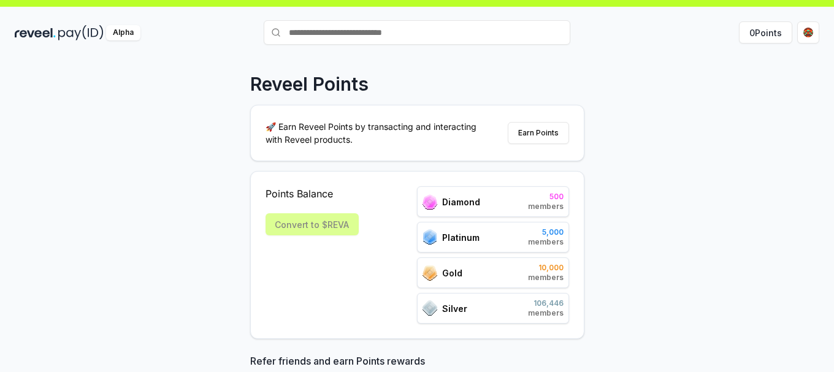
scroll to position [17, 0]
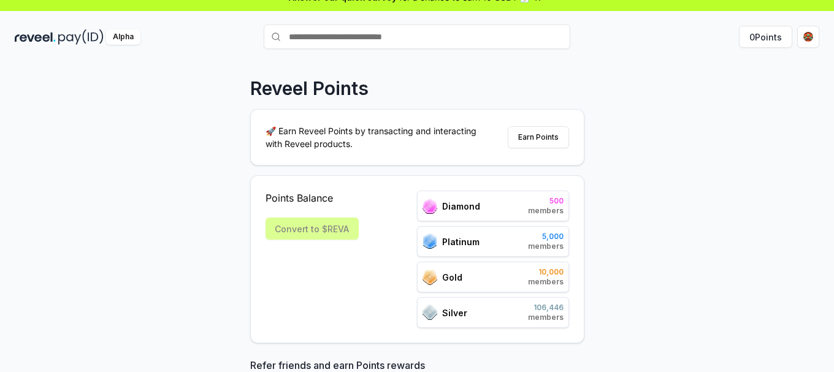
click at [337, 241] on div "Points Balance Convert to $REVA" at bounding box center [312, 259] width 93 height 137
drag, startPoint x: 359, startPoint y: 228, endPoint x: 250, endPoint y: 195, distance: 113.9
click at [250, 195] on div "Points Balance Convert to $REVA Diamond 500 members Platinum 5,000 members Gold…" at bounding box center [417, 259] width 334 height 168
click at [621, 170] on div "Reveel Points 🚀 Earn Reveel Points by transacting and interacting with Reveel p…" at bounding box center [417, 222] width 834 height 338
click at [549, 139] on button "Earn Points" at bounding box center [538, 137] width 61 height 22
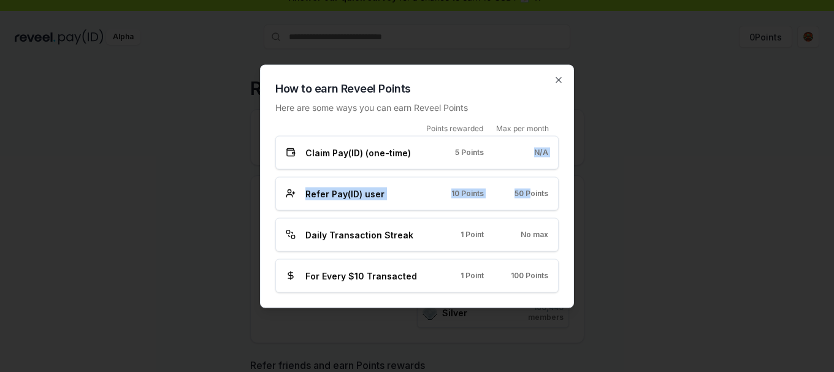
drag, startPoint x: 517, startPoint y: 161, endPoint x: 545, endPoint y: 197, distance: 45.5
click at [530, 202] on div "Points rewarded Max per month Claim Pay(ID) (one-time) 5 Points N/A Refer Pay(I…" at bounding box center [416, 207] width 283 height 169
click at [545, 197] on span "50 Points" at bounding box center [531, 194] width 34 height 10
drag, startPoint x: 549, startPoint y: 195, endPoint x: 481, endPoint y: 196, distance: 67.5
click at [481, 196] on div "Refer Pay(ID) user 10 Points 50 Points" at bounding box center [416, 194] width 283 height 34
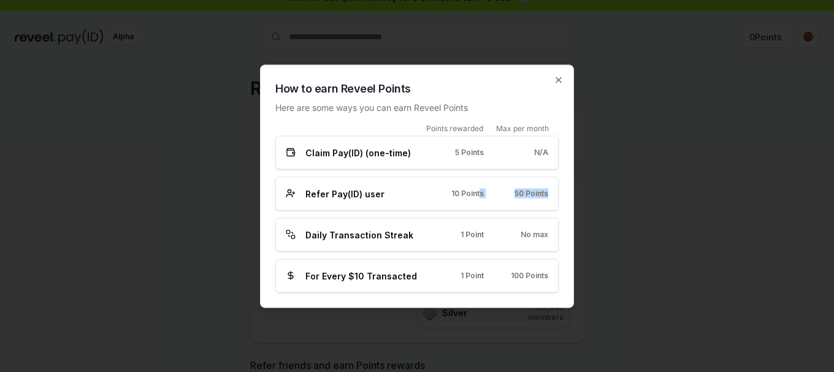
click at [522, 189] on span "50 Points" at bounding box center [531, 194] width 34 height 10
click at [509, 215] on div "Points rewarded Max per month Claim Pay(ID) (one-time) 5 Points N/A Refer Pay(I…" at bounding box center [416, 207] width 283 height 169
drag, startPoint x: 442, startPoint y: 242, endPoint x: 488, endPoint y: 235, distance: 46.0
click at [488, 235] on div "Daily Transaction Streak 1 Point No max" at bounding box center [416, 235] width 283 height 34
click at [488, 235] on div "Daily Transaction Streak 1 Point No max" at bounding box center [417, 234] width 262 height 13
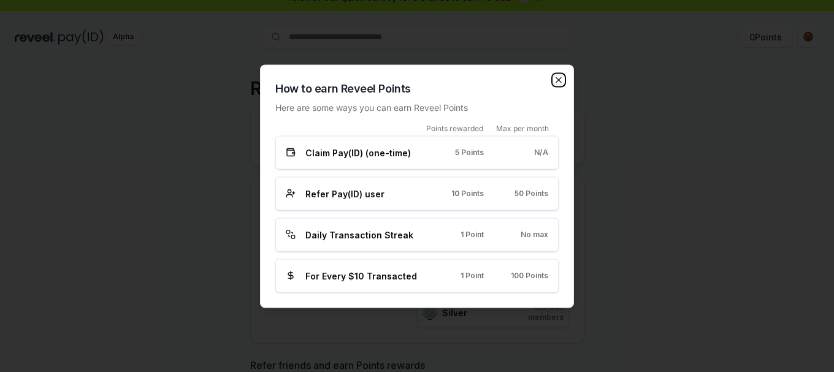
click at [557, 78] on icon "button" at bounding box center [558, 79] width 5 height 5
click at [621, 125] on div "Reveel Points 🚀 Earn Reveel Points by transacting and interacting with Reveel p…" at bounding box center [417, 222] width 834 height 338
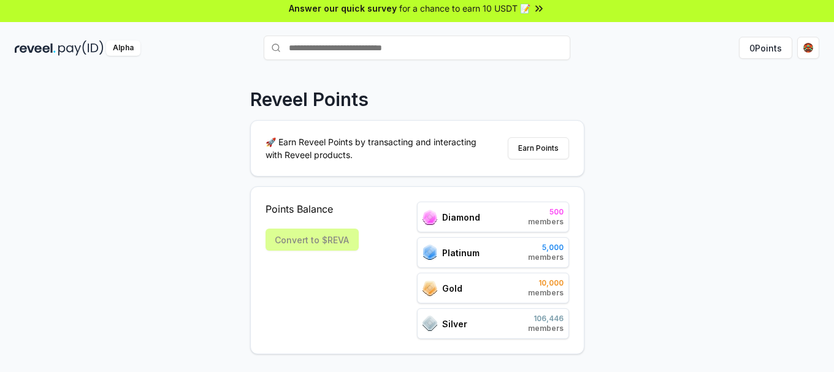
scroll to position [0, 0]
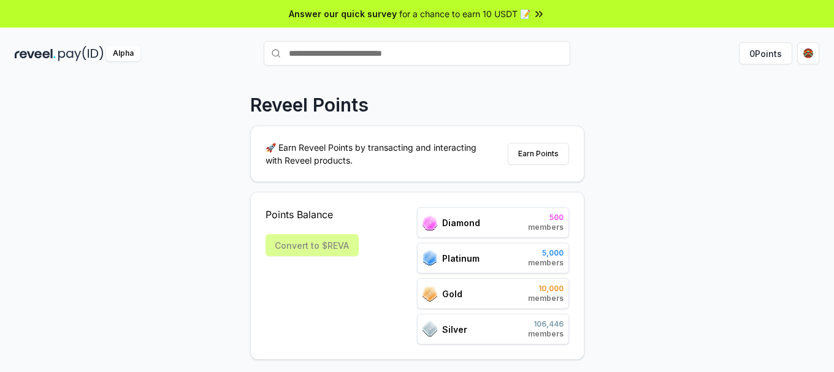
click at [71, 62] on div "Alpha 0 Points" at bounding box center [417, 53] width 834 height 32
click at [760, 56] on button "0 Points" at bounding box center [765, 53] width 53 height 22
